Goal: Find specific page/section: Find specific page/section

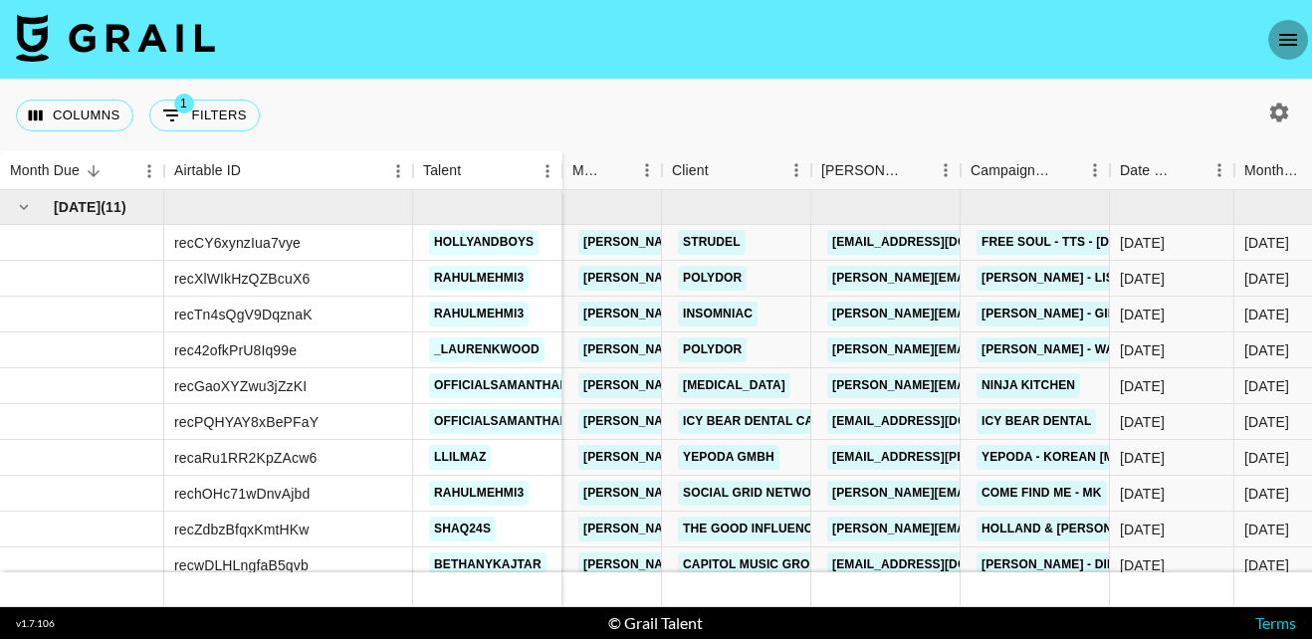
click at [1290, 35] on icon "open drawer" at bounding box center [1288, 40] width 18 height 12
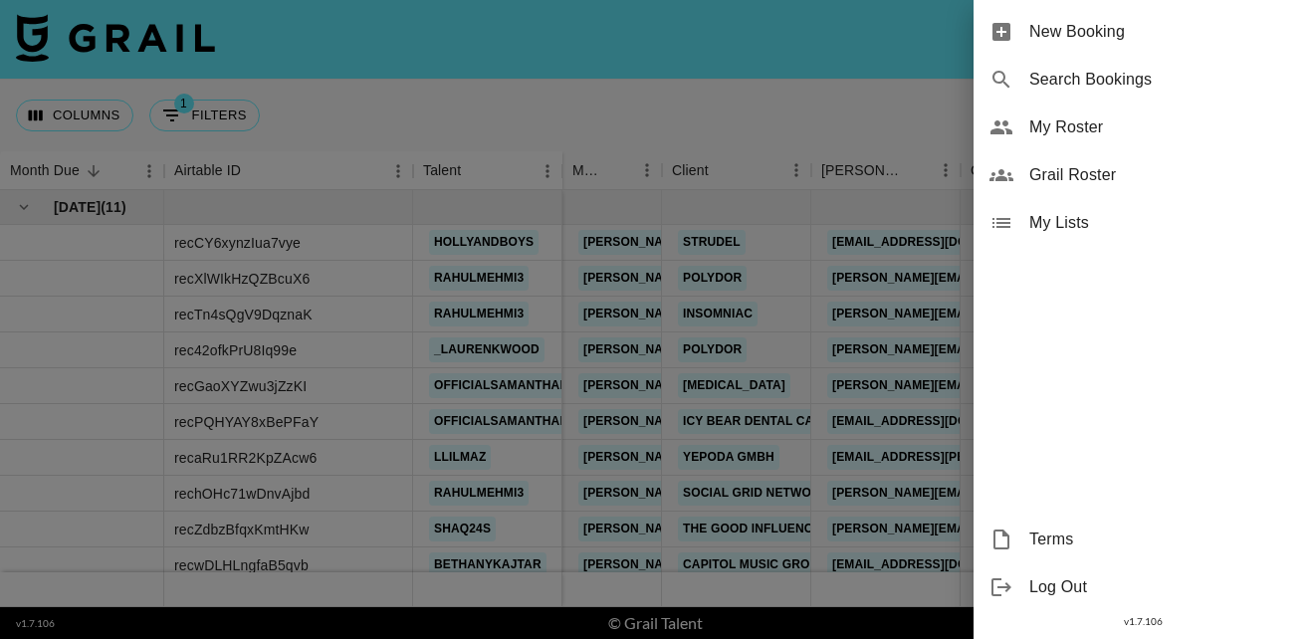
click at [1067, 128] on span "My Roster" at bounding box center [1162, 127] width 267 height 24
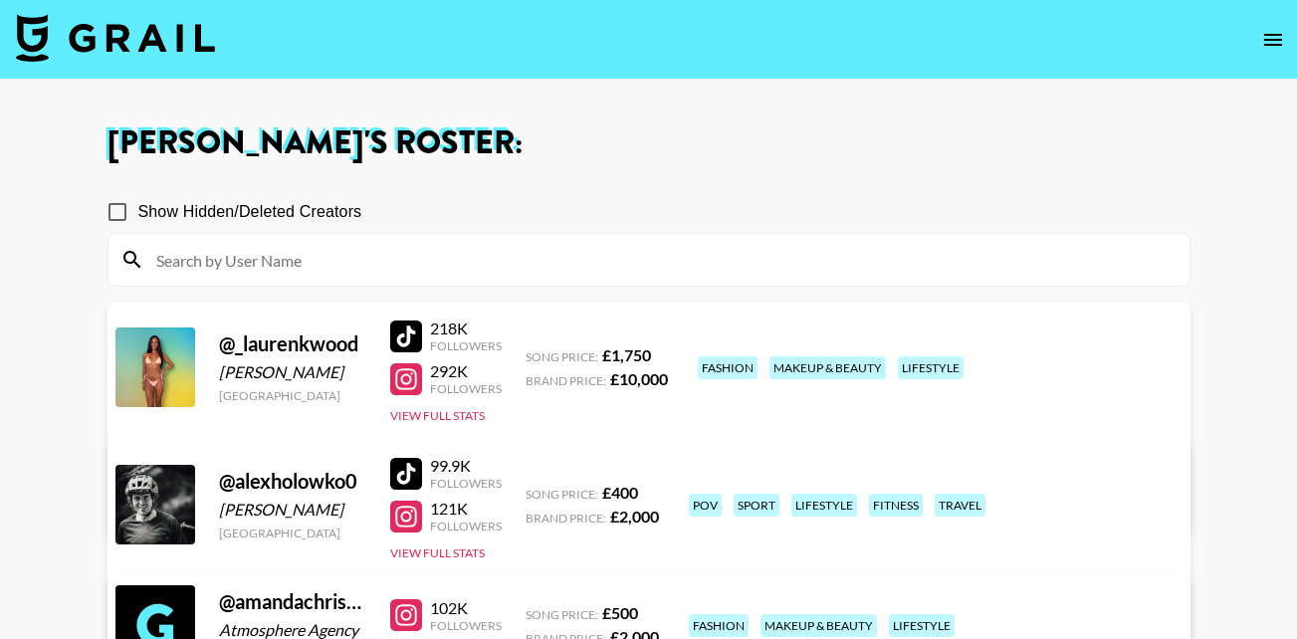
click at [197, 266] on input at bounding box center [660, 260] width 1033 height 32
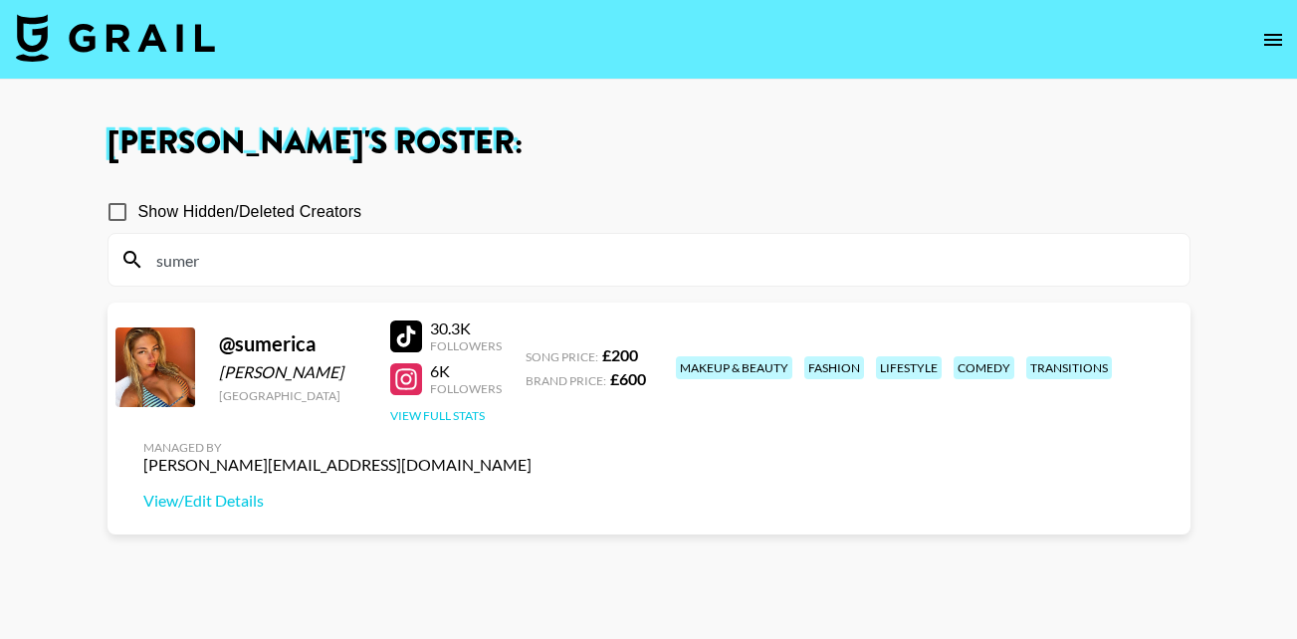
click at [431, 413] on button "View Full Stats" at bounding box center [437, 415] width 95 height 15
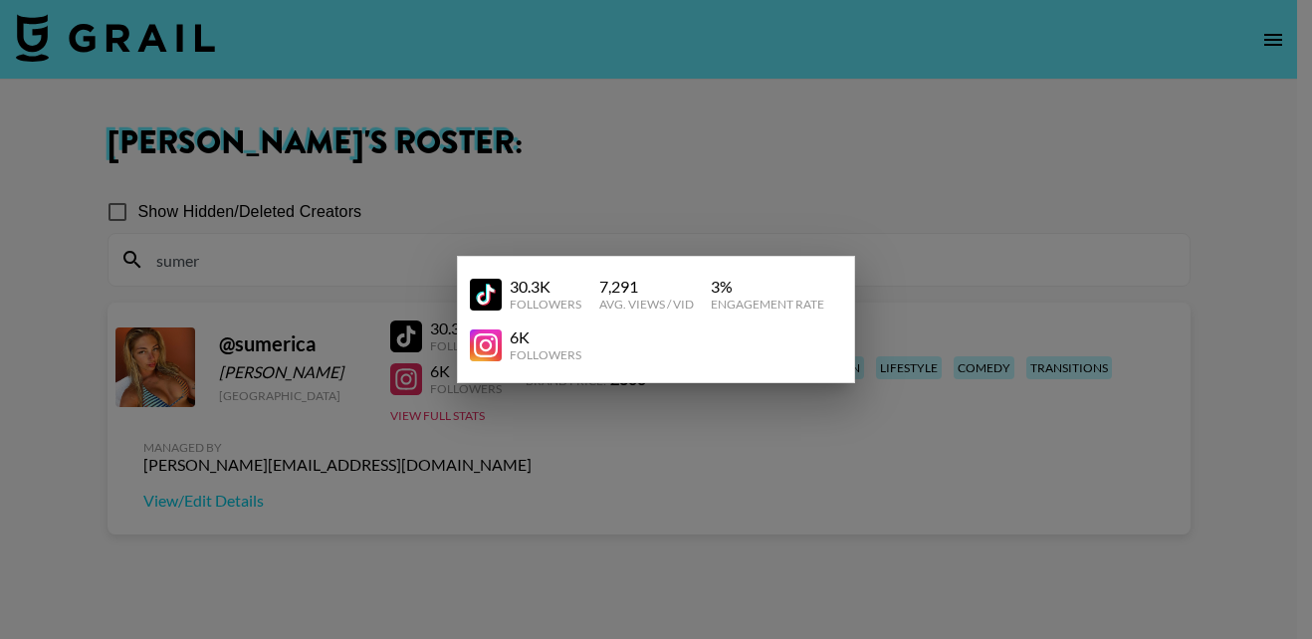
click at [447, 148] on div at bounding box center [656, 319] width 1312 height 639
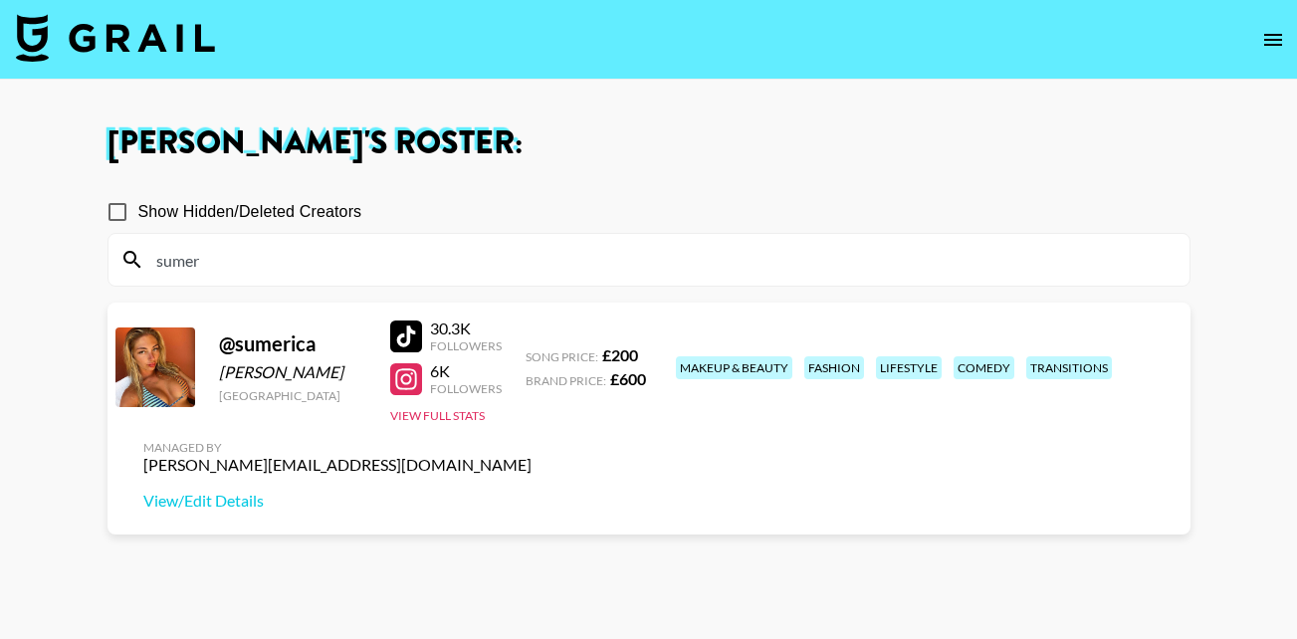
click at [209, 262] on input "sumer" at bounding box center [660, 260] width 1033 height 32
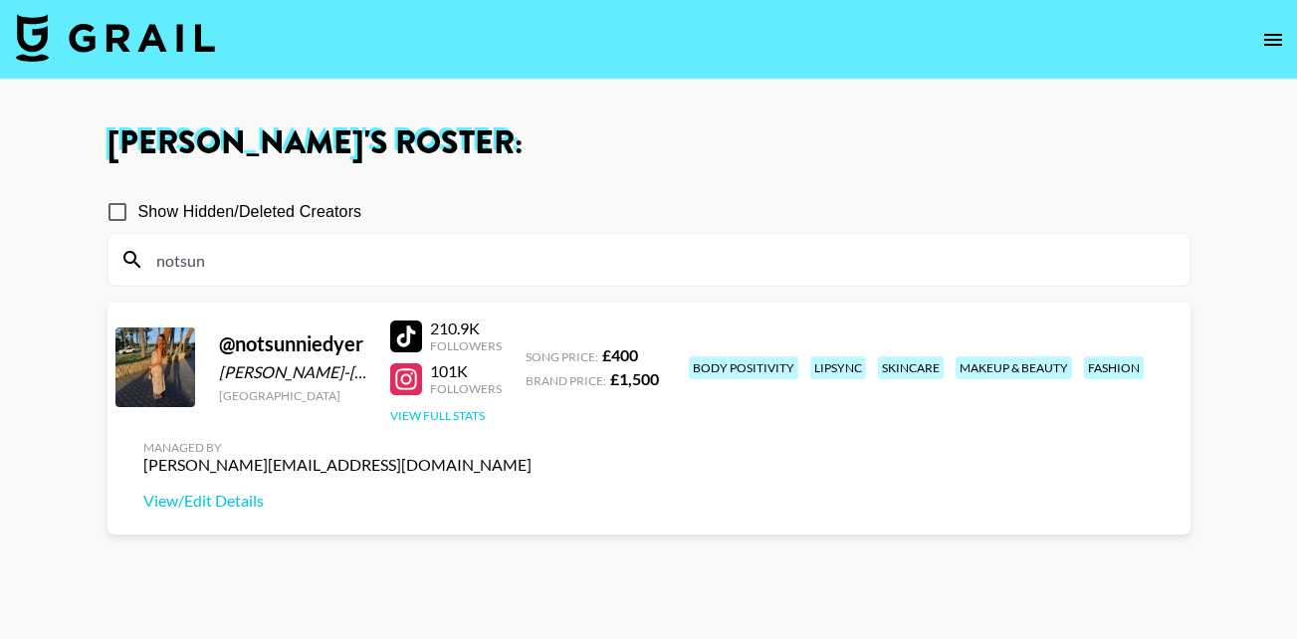
click at [470, 409] on button "View Full Stats" at bounding box center [437, 415] width 95 height 15
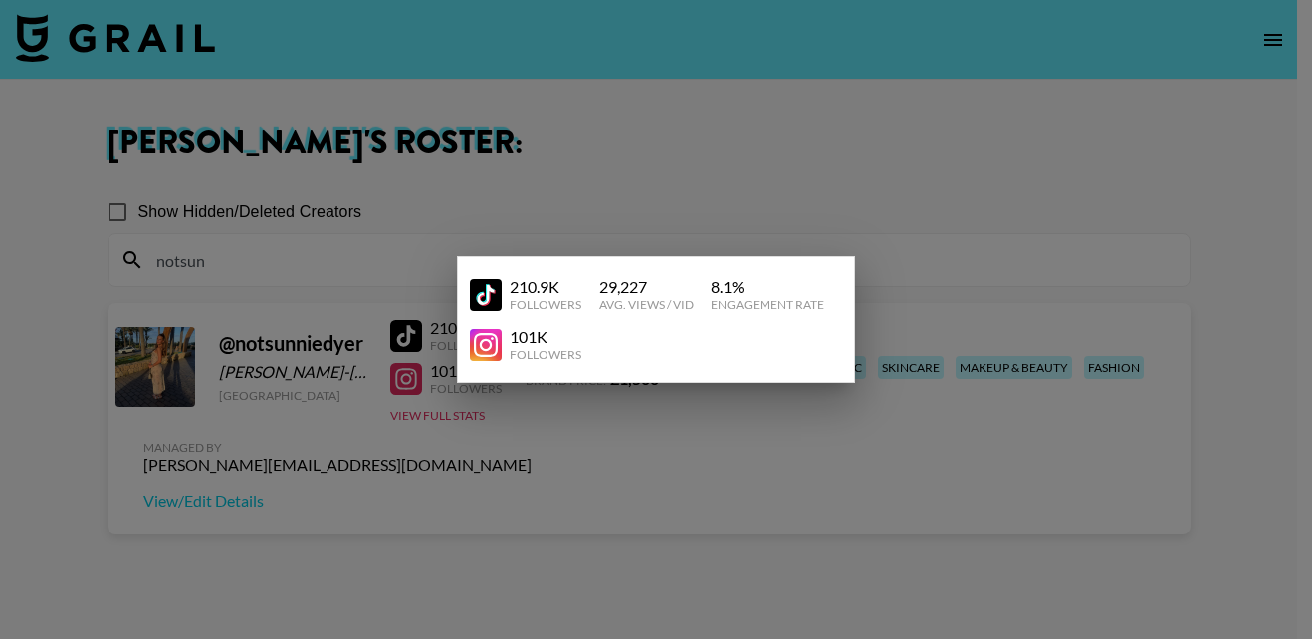
drag, startPoint x: 421, startPoint y: 215, endPoint x: 232, endPoint y: 266, distance: 195.9
click at [232, 266] on div at bounding box center [656, 319] width 1312 height 639
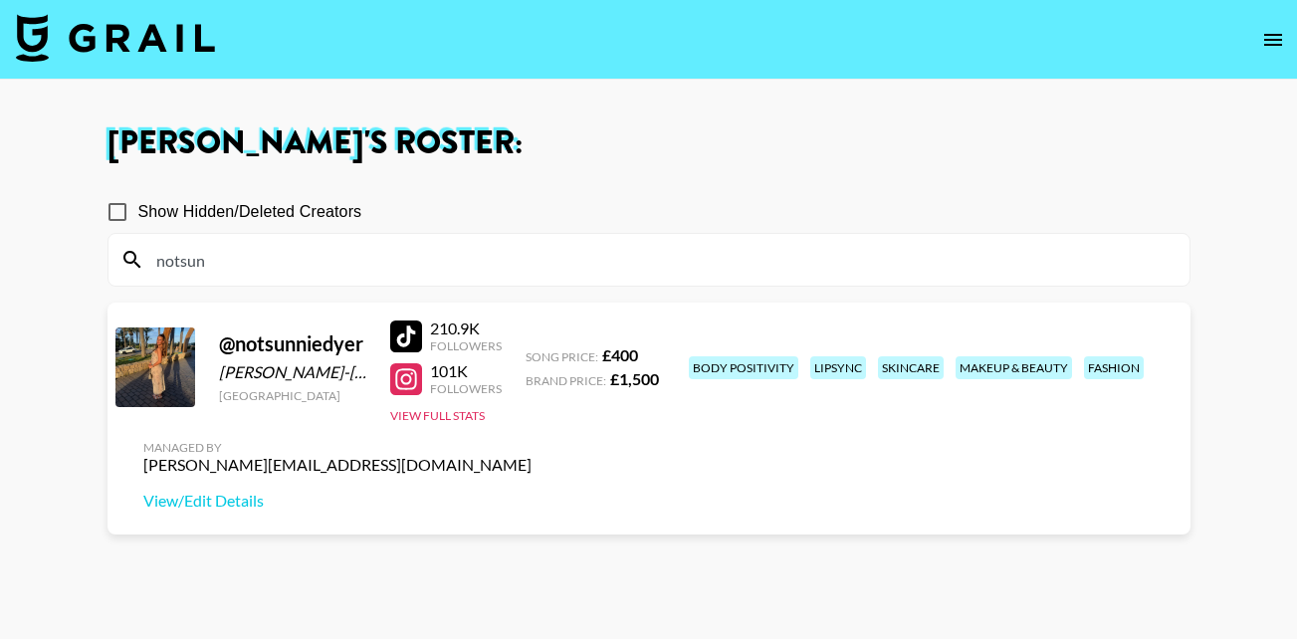
click at [232, 266] on input "notsun" at bounding box center [660, 260] width 1033 height 32
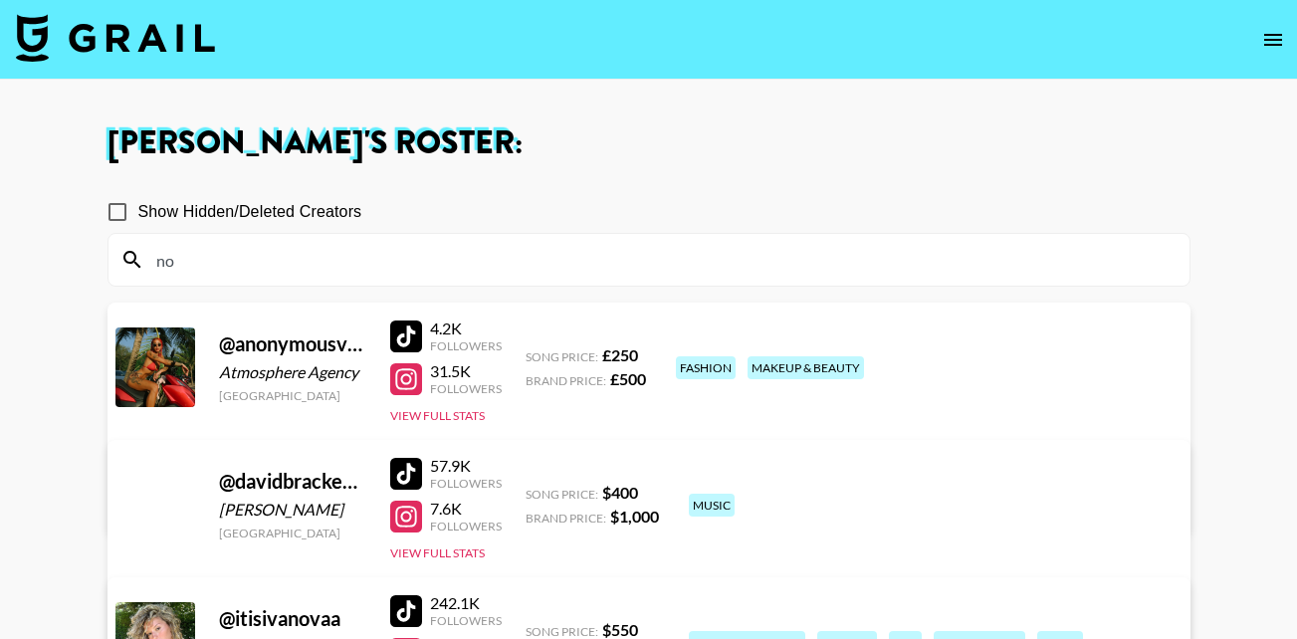
type input "n"
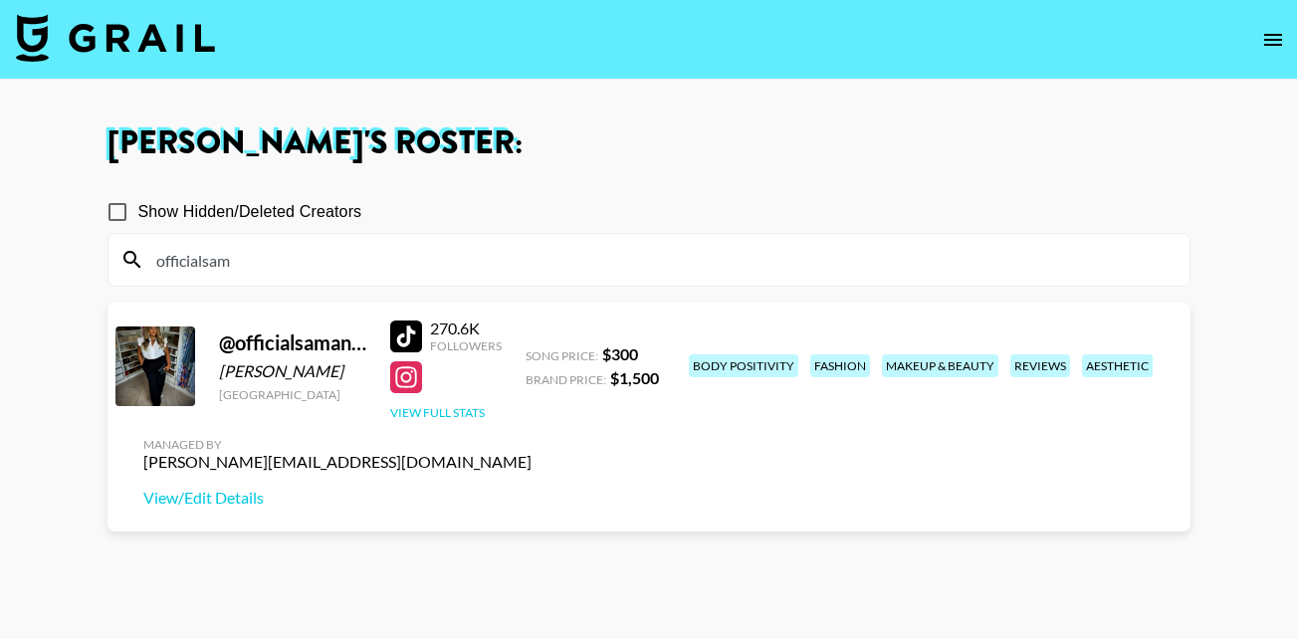
click at [456, 414] on button "View Full Stats" at bounding box center [437, 412] width 95 height 15
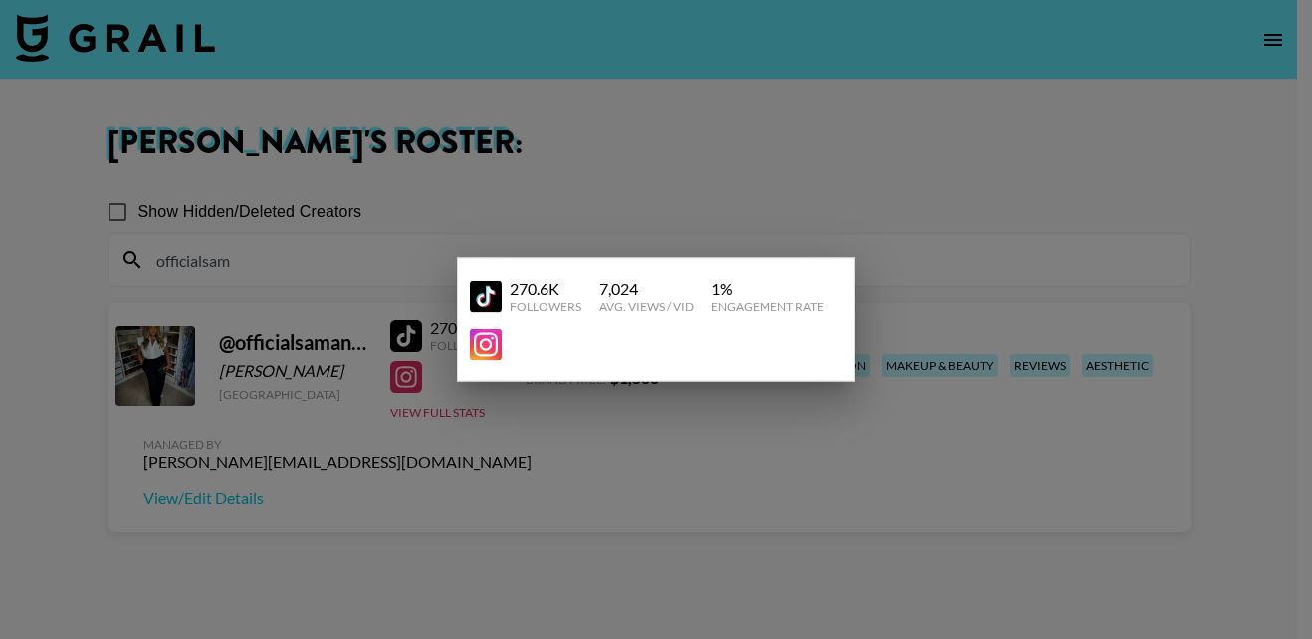
click at [331, 264] on div at bounding box center [656, 319] width 1312 height 639
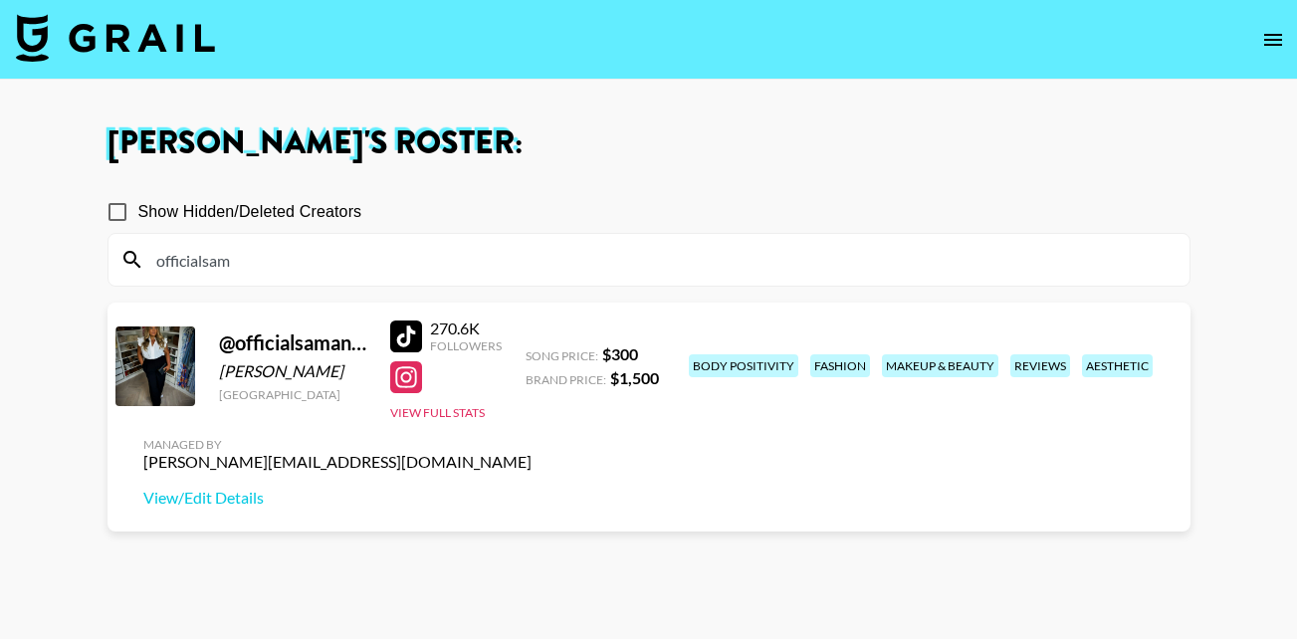
click at [331, 264] on input "officialsam" at bounding box center [660, 260] width 1033 height 32
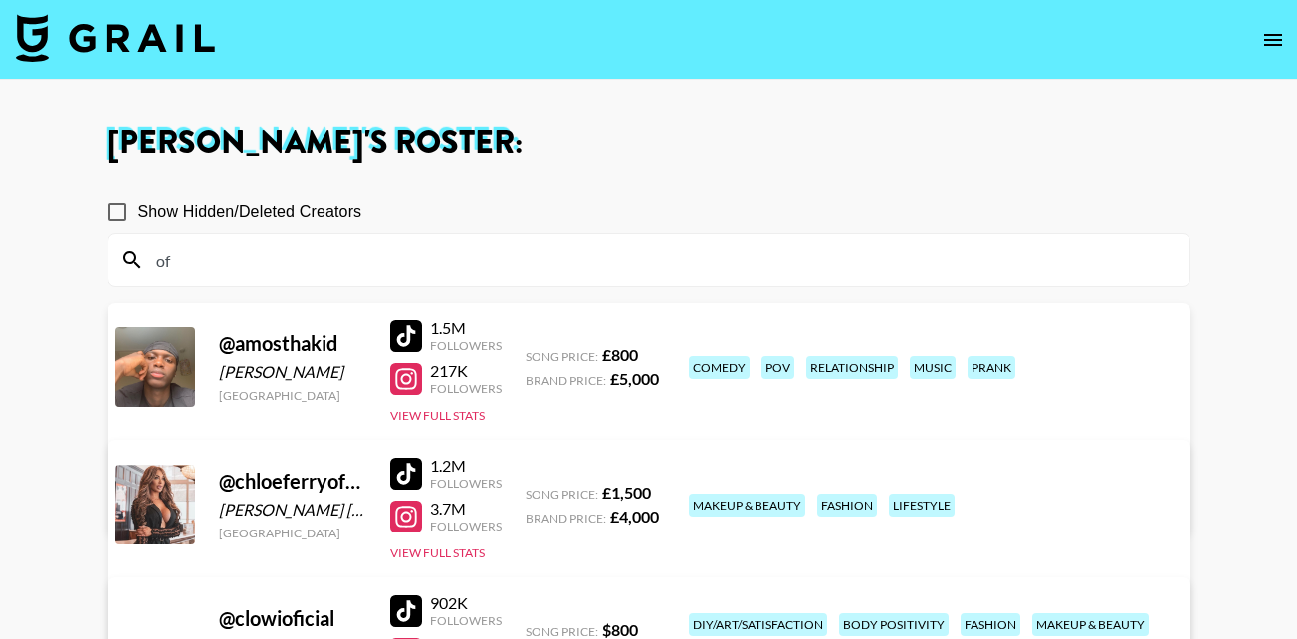
type input "o"
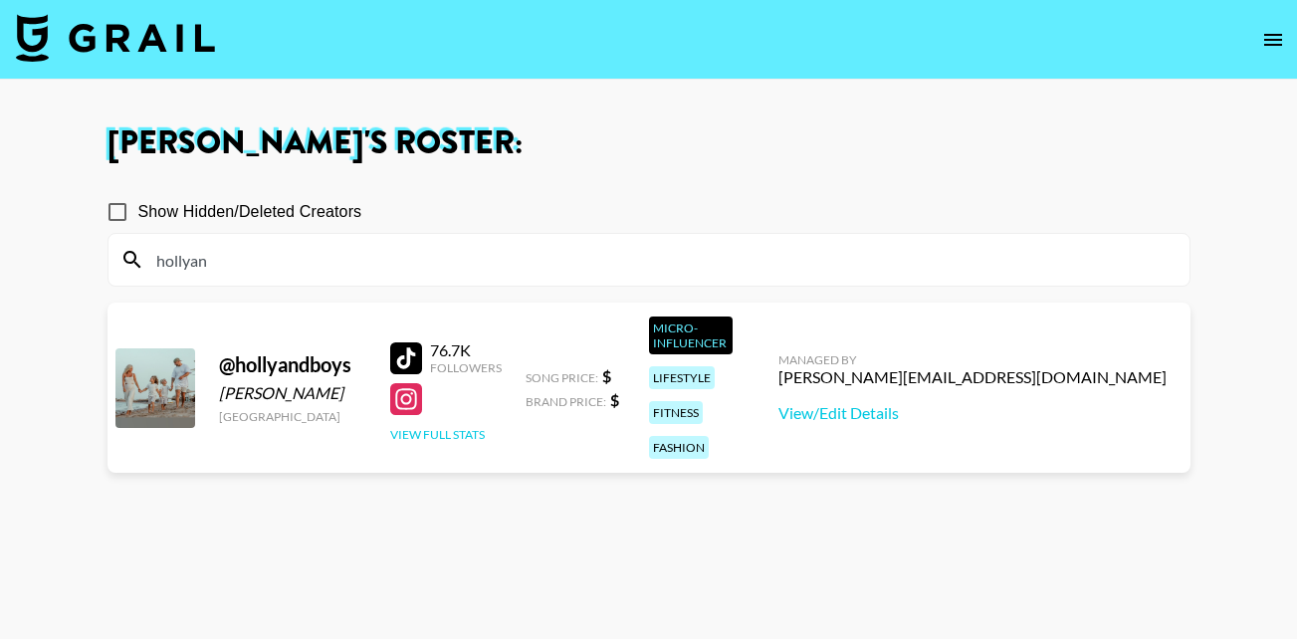
click at [444, 427] on button "View Full Stats" at bounding box center [437, 434] width 95 height 15
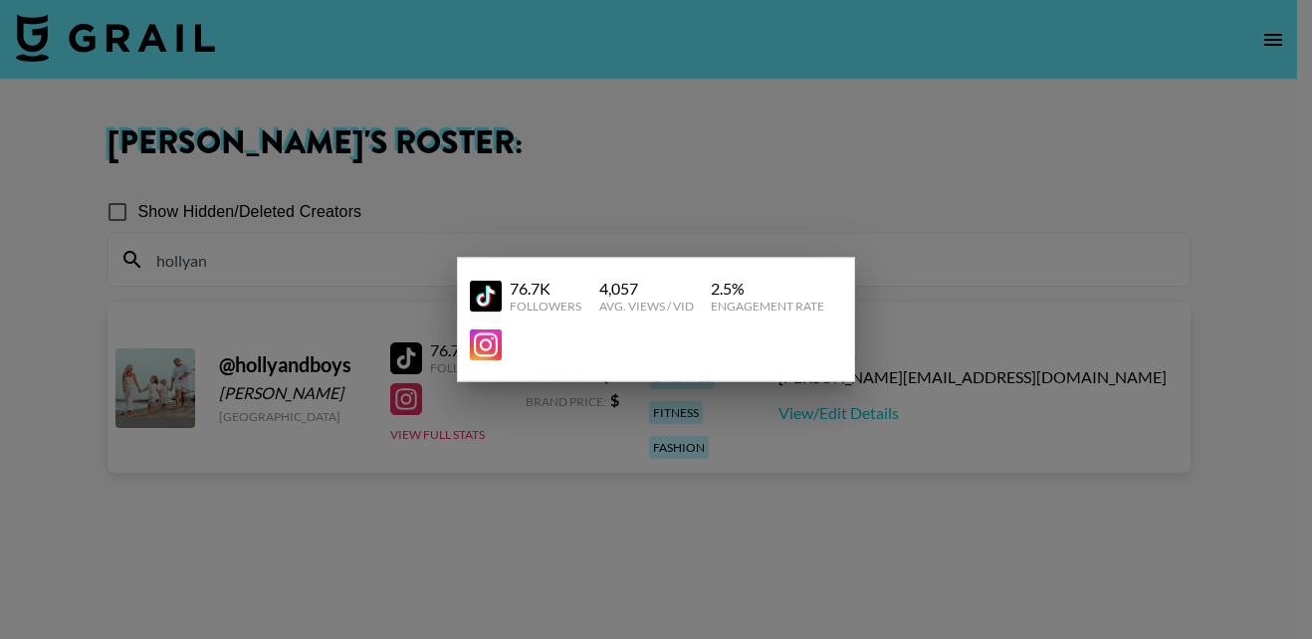
click at [307, 271] on div at bounding box center [656, 319] width 1312 height 639
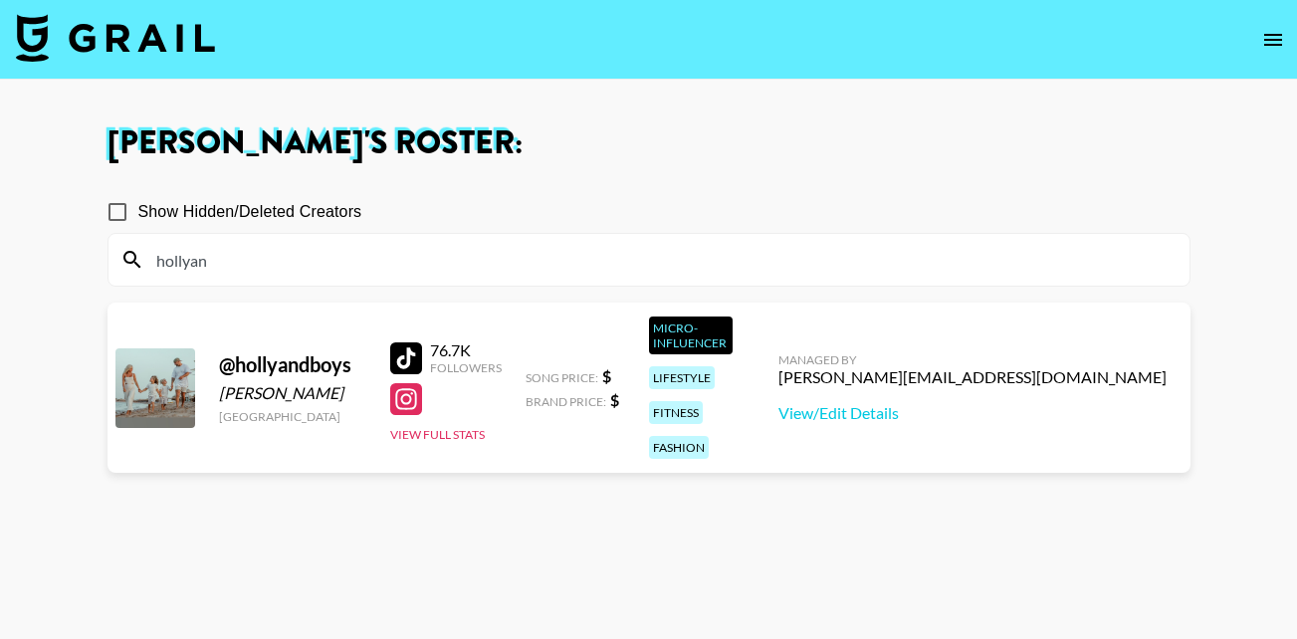
click at [214, 255] on input "hollyan" at bounding box center [660, 260] width 1033 height 32
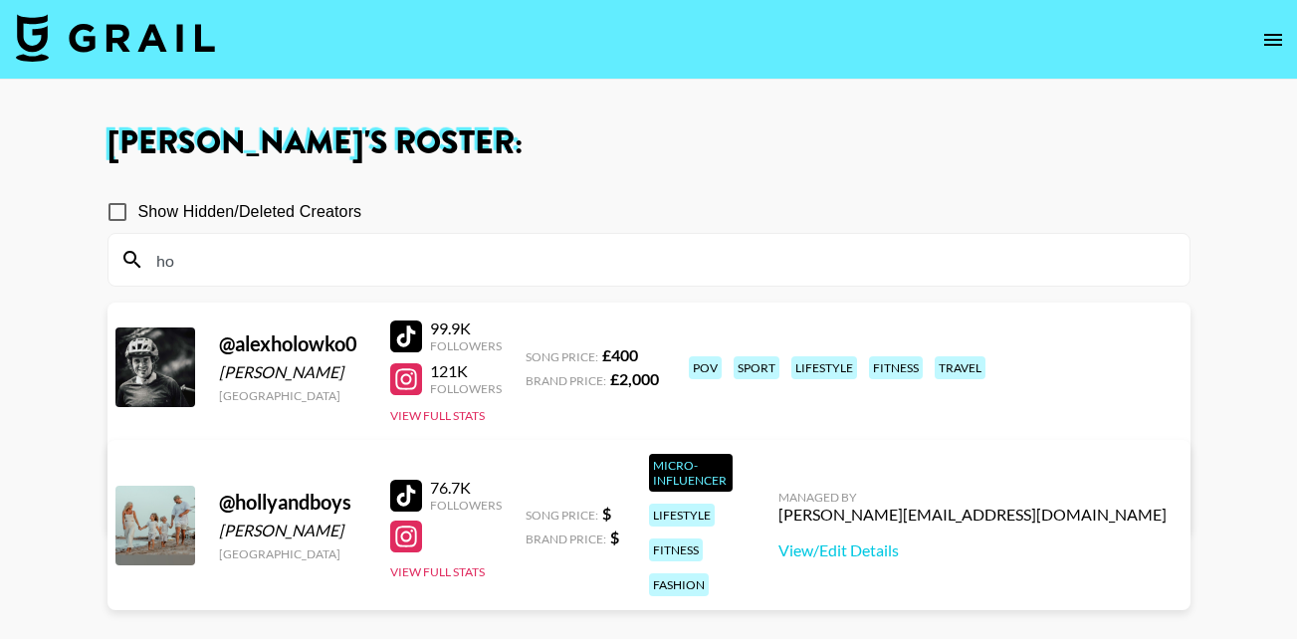
type input "h"
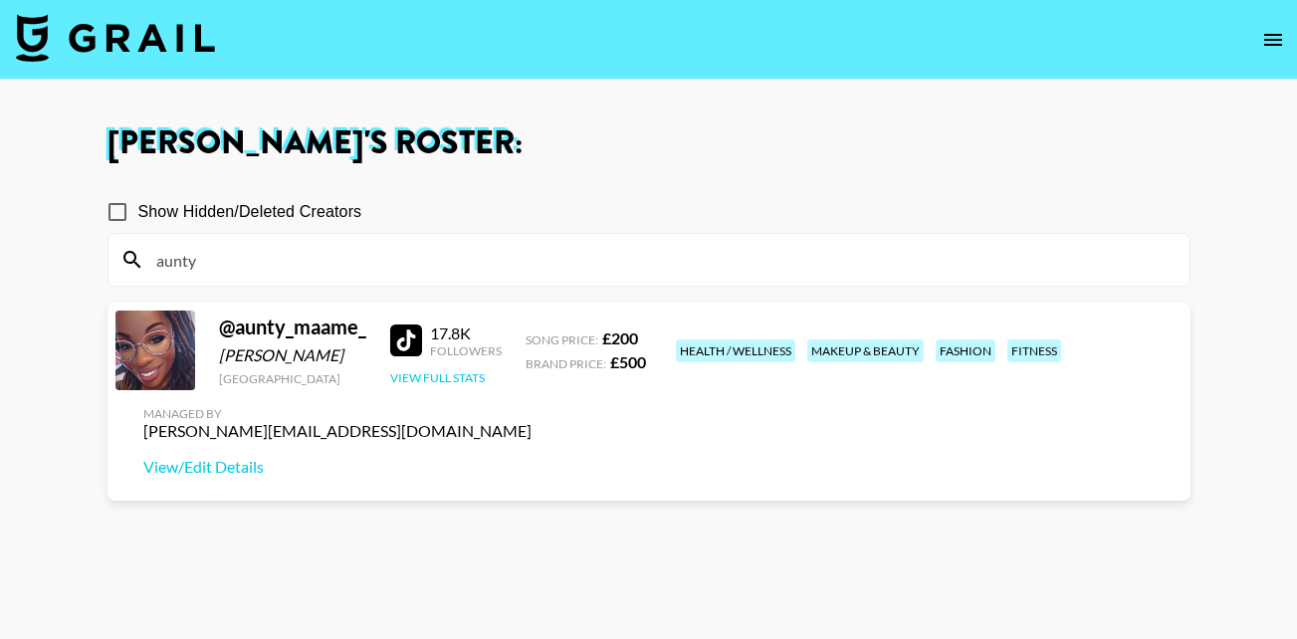
type input "aunty"
click at [466, 385] on button "View Full Stats" at bounding box center [437, 377] width 95 height 15
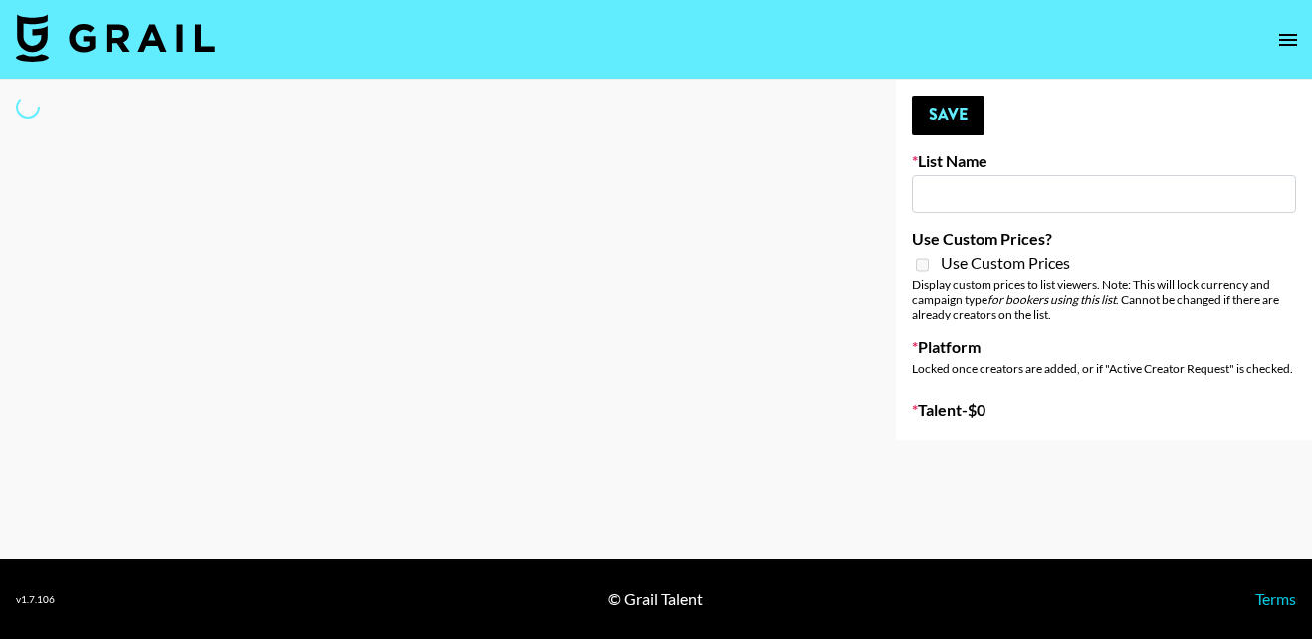
click at [749, 353] on div at bounding box center [432, 260] width 864 height 360
